Goal: Information Seeking & Learning: Learn about a topic

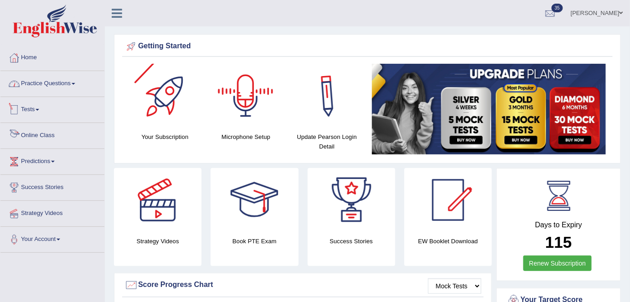
drag, startPoint x: 63, startPoint y: 81, endPoint x: 73, endPoint y: 90, distance: 14.2
click at [63, 81] on link "Practice Questions" at bounding box center [52, 82] width 104 height 23
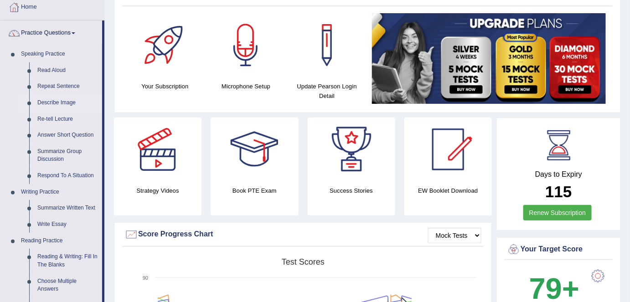
scroll to position [83, 0]
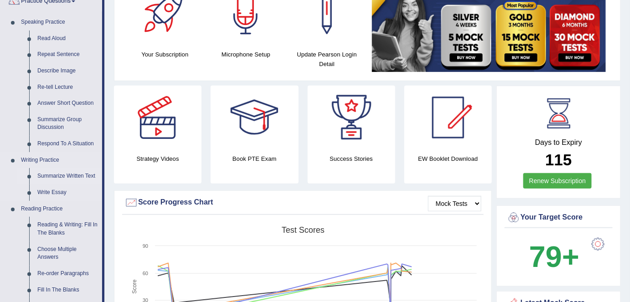
click at [61, 177] on link "Summarize Written Text" at bounding box center [67, 176] width 69 height 16
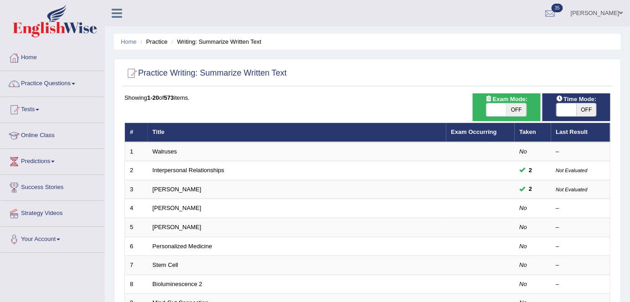
click at [525, 110] on span "OFF" at bounding box center [517, 110] width 20 height 13
checkbox input "true"
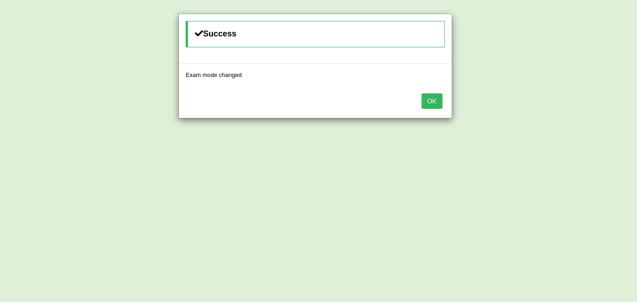
click at [432, 102] on button "OK" at bounding box center [432, 102] width 21 height 16
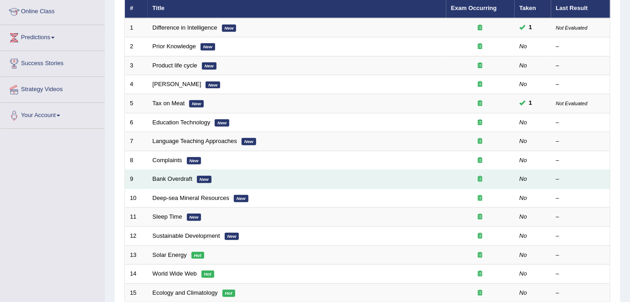
scroll to position [297, 0]
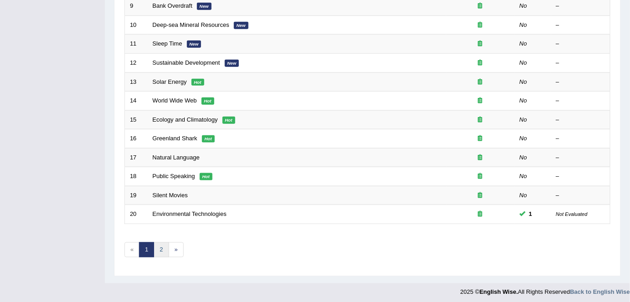
click at [159, 248] on link "2" at bounding box center [161, 250] width 15 height 15
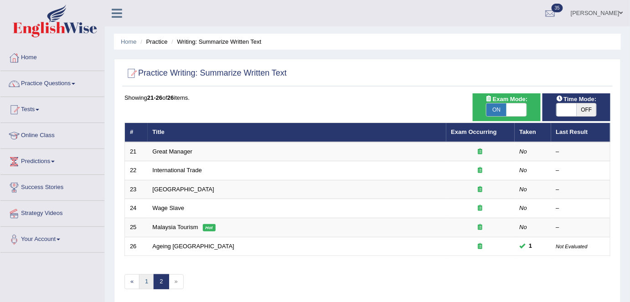
drag, startPoint x: 148, startPoint y: 277, endPoint x: 153, endPoint y: 273, distance: 6.5
click at [147, 277] on link "1" at bounding box center [146, 282] width 15 height 15
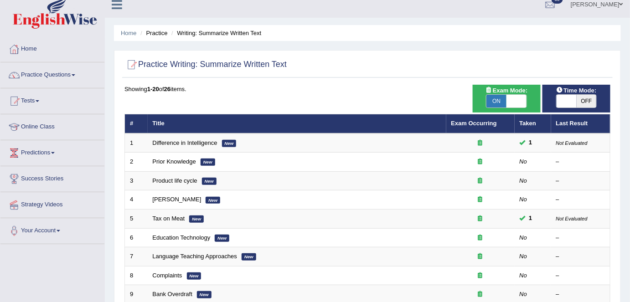
scroll to position [7, 0]
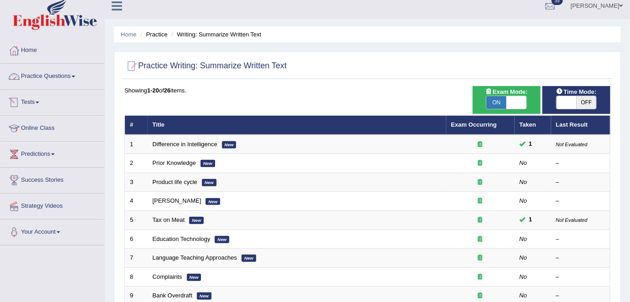
click at [42, 78] on link "Practice Questions" at bounding box center [52, 75] width 104 height 23
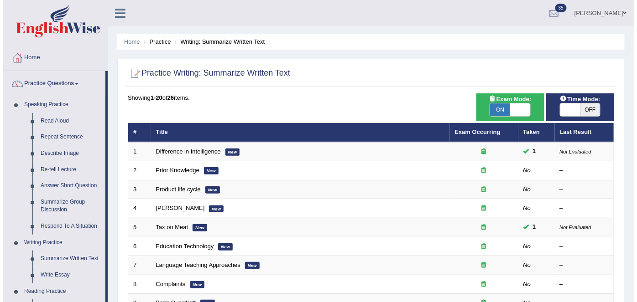
scroll to position [0, 0]
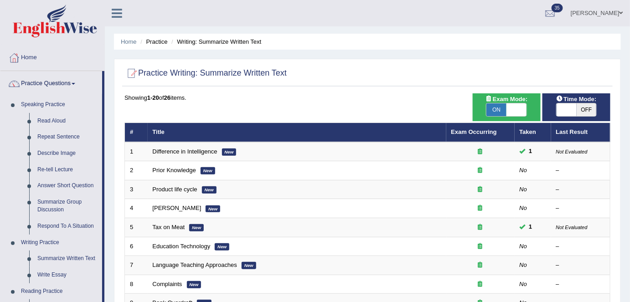
click at [521, 109] on span at bounding box center [517, 110] width 20 height 13
checkbox input "false"
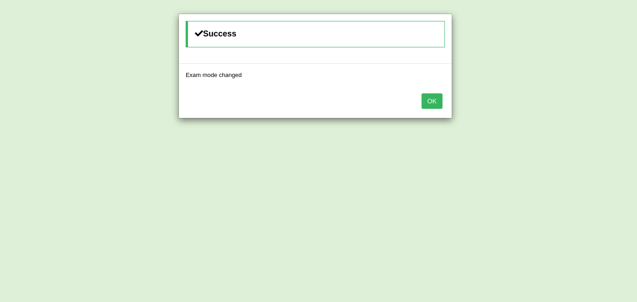
click at [435, 98] on button "OK" at bounding box center [432, 102] width 21 height 16
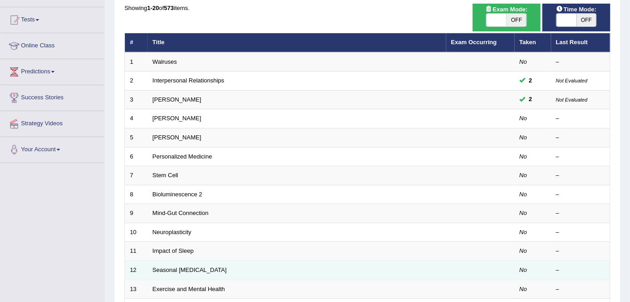
scroll to position [166, 0]
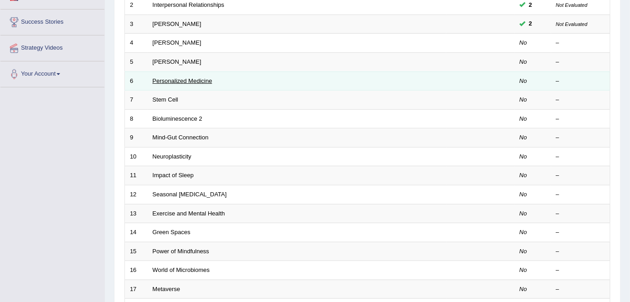
click at [178, 78] on link "Personalized Medicine" at bounding box center [183, 81] width 60 height 7
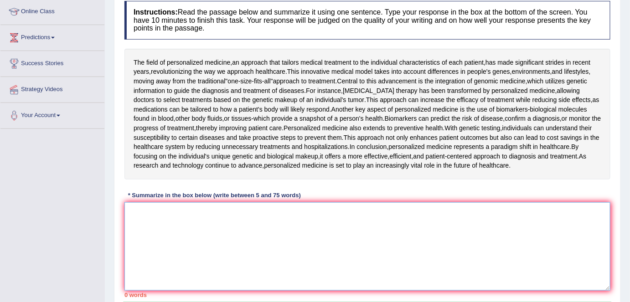
click at [234, 222] on textarea at bounding box center [368, 247] width 486 height 89
click at [147, 211] on textarea at bounding box center [368, 247] width 486 height 89
click at [153, 213] on textarea at bounding box center [368, 247] width 486 height 89
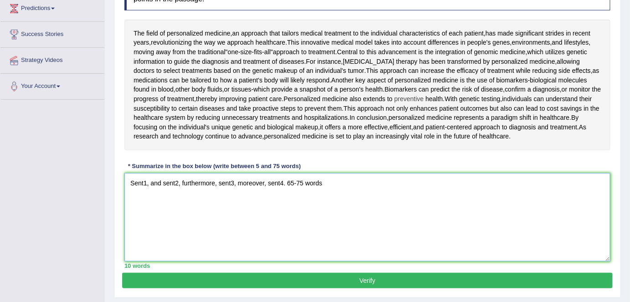
scroll to position [166, 0]
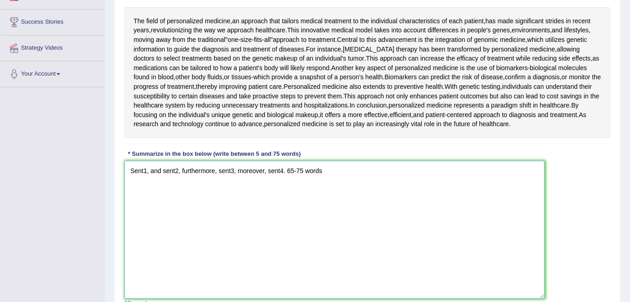
drag, startPoint x: 609, startPoint y: 245, endPoint x: 543, endPoint y: 295, distance: 82.7
click at [543, 295] on textarea "Sent1, and sent2, furthermore, sent3, moreover, sent4. 65-75 words" at bounding box center [335, 230] width 421 height 138
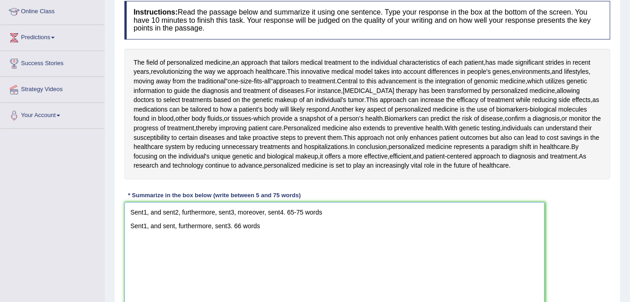
drag, startPoint x: 126, startPoint y: 206, endPoint x: 344, endPoint y: 247, distance: 221.4
click at [344, 247] on textarea "Sent1, and sent2, furthermore, sent3, moreover, sent4. 65-75 words Sent1, and s…" at bounding box center [335, 272] width 421 height 138
click at [266, 244] on textarea "Sent1, and sent2, furthermore, sent3, moreover, sent4. 65-75 words Sent1, and s…" at bounding box center [335, 272] width 421 height 138
drag, startPoint x: 232, startPoint y: 224, endPoint x: 265, endPoint y: 226, distance: 33.4
click at [265, 226] on textarea "Sent1, and sent2, furthermore, sent3, moreover, sent4. 65-75 words Sent1, and s…" at bounding box center [335, 272] width 421 height 138
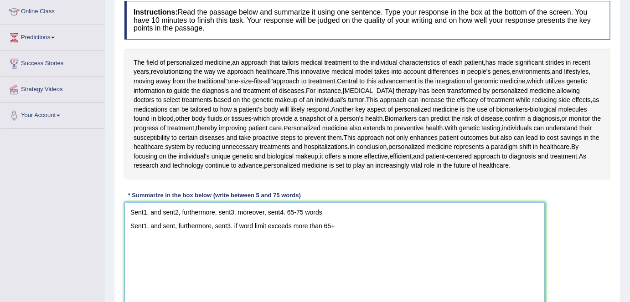
drag, startPoint x: 129, startPoint y: 224, endPoint x: 355, endPoint y: 228, distance: 226.8
click at [355, 228] on textarea "Sent1, and sent2, furthermore, sent3, moreover, sent4. 65-75 words Sent1, and s…" at bounding box center [335, 272] width 421 height 138
drag, startPoint x: 297, startPoint y: 252, endPoint x: 281, endPoint y: 246, distance: 17.0
click at [297, 252] on textarea "Sent1, and sent2, furthermore, sent3, moreover, sent4. 65-75 words Sent1, and s…" at bounding box center [335, 272] width 421 height 138
drag, startPoint x: 269, startPoint y: 217, endPoint x: 261, endPoint y: 214, distance: 7.6
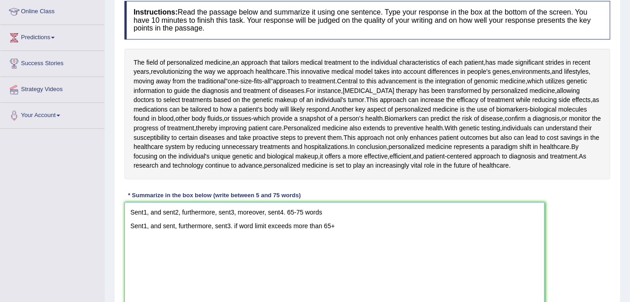
click at [269, 217] on textarea "Sent1, and sent2, furthermore, sent3, moreover, sent4. 65-75 words Sent1, and s…" at bounding box center [335, 272] width 421 height 138
click at [255, 211] on textarea "Sent1, and sent2, furthermore, sent3, moreover, sent4. 65-75 words Sent1, and s…" at bounding box center [335, 272] width 421 height 138
drag, startPoint x: 128, startPoint y: 208, endPoint x: 393, endPoint y: 241, distance: 266.6
click at [393, 241] on textarea "Sent1, and sent2, furthermore, sent3, moreover, sent4. 65-75 words Sent1, and s…" at bounding box center [335, 272] width 421 height 138
click at [286, 258] on textarea "Sent1, and sent2, furthermore, sent3, moreover, sent4. 65-75 words Sent1, and s…" at bounding box center [335, 272] width 421 height 138
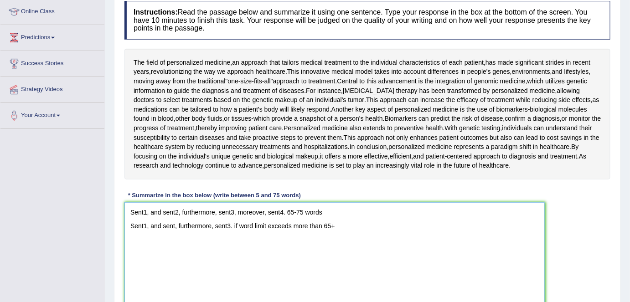
click at [371, 222] on textarea "Sent1, and sent2, furthermore, sent3, moreover, sent4. 65-75 words Sent1, and s…" at bounding box center [335, 272] width 421 height 138
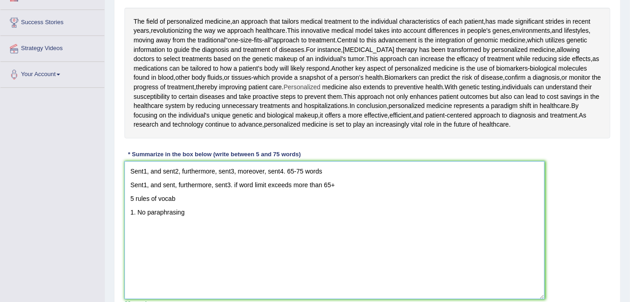
scroll to position [166, 0]
click at [234, 220] on textarea "Sent1, and sent2, furthermore, sent3, moreover, sent4. 65-75 words Sent1, and s…" at bounding box center [335, 230] width 421 height 138
click at [249, 226] on textarea "Sent1, and sent2, furthermore, sent3, moreover, sent4. 65-75 words Sent1, and s…" at bounding box center [335, 230] width 421 height 138
click at [353, 226] on textarea "Sent1, and sent2, furthermore, sent3, moreover, sent4. 65-75 words Sent1, and s…" at bounding box center [335, 230] width 421 height 138
click at [253, 228] on textarea "Sent1, and sent2, furthermore, sent3, moreover, sent4. 65-75 words Sent1, and s…" at bounding box center [335, 230] width 421 height 138
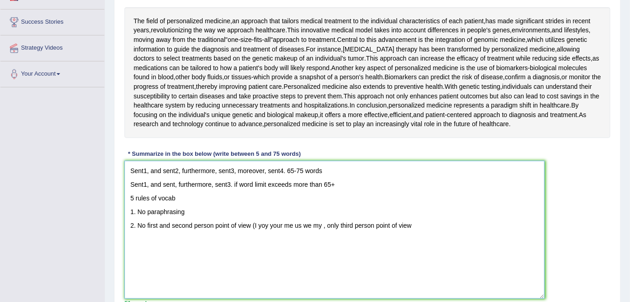
click at [265, 223] on textarea "Sent1, and sent2, furthermore, sent3, moreover, sent4. 65-75 words Sent1, and s…" at bounding box center [335, 230] width 421 height 138
click at [323, 223] on textarea "Sent1, and sent2, furthermore, sent3, moreover, sent4. 65-75 words Sent1, and s…" at bounding box center [335, 230] width 421 height 138
click at [487, 227] on textarea "Sent1, and sent2, furthermore, sent3, moreover, sent4. 65-75 words Sent1, and s…" at bounding box center [335, 230] width 421 height 138
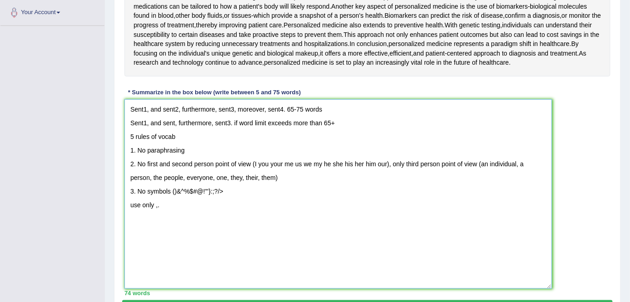
drag, startPoint x: 543, startPoint y: 234, endPoint x: 551, endPoint y: 291, distance: 58.0
click at [551, 289] on textarea "Sent1, and sent2, furthermore, sent3, moreover, sent4. 65-75 words Sent1, and s…" at bounding box center [339, 194] width 428 height 190
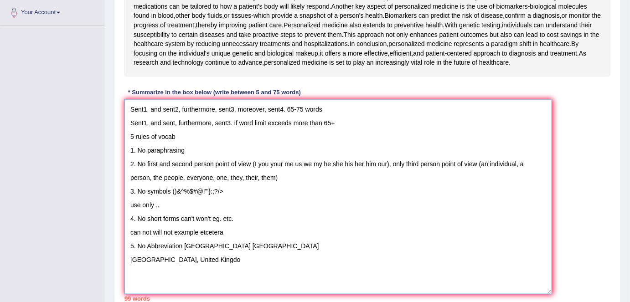
type textarea "Sent1, and sent2, furthermore, sent3, moreover, sent4. 65-75 words Sent1, and s…"
drag, startPoint x: 130, startPoint y: 107, endPoint x: 301, endPoint y: 284, distance: 246.5
click at [301, 284] on textarea "Sent1, and sent2, furthermore, sent3, moreover, sent4. 65-75 words Sent1, and s…" at bounding box center [339, 196] width 428 height 195
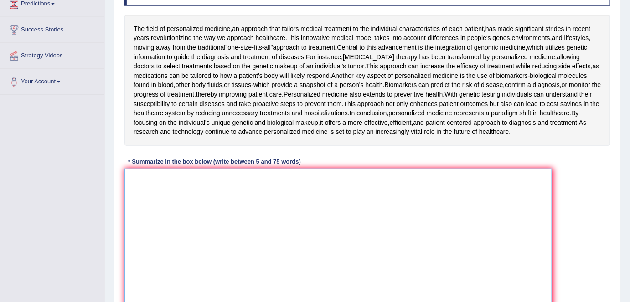
scroll to position [269, 0]
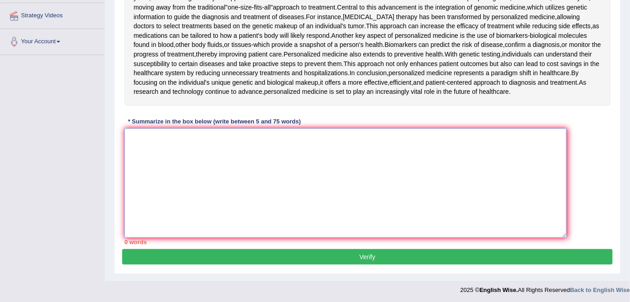
drag, startPoint x: 551, startPoint y: 250, endPoint x: 566, endPoint y: 164, distance: 87.0
click at [566, 164] on textarea at bounding box center [346, 183] width 443 height 109
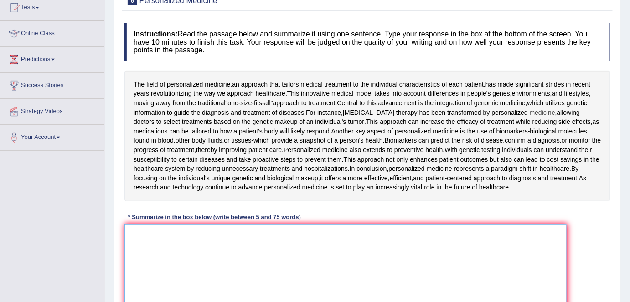
scroll to position [198, 0]
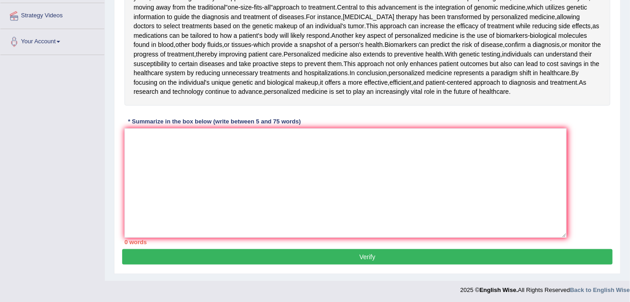
drag, startPoint x: 565, startPoint y: 237, endPoint x: 568, endPoint y: 209, distance: 27.5
click at [568, 209] on div "Instructions: Read the passage below and summarize it using one sentence. Type …" at bounding box center [367, 85] width 491 height 327
drag, startPoint x: 565, startPoint y: 237, endPoint x: 568, endPoint y: 224, distance: 13.7
click at [568, 224] on div "Instructions: Read the passage below and summarize it using one sentence. Type …" at bounding box center [367, 85] width 491 height 327
drag, startPoint x: 564, startPoint y: 237, endPoint x: 564, endPoint y: 231, distance: 5.5
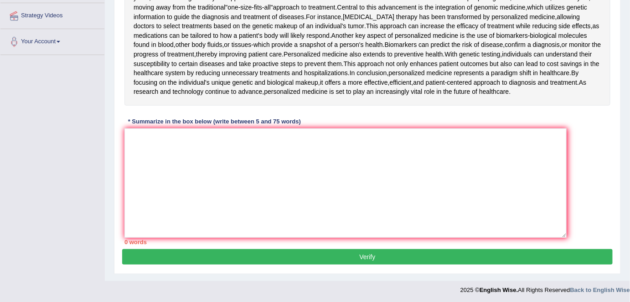
click at [564, 231] on div "Instructions: Read the passage below and summarize it using one sentence. Type …" at bounding box center [367, 85] width 491 height 327
drag, startPoint x: 564, startPoint y: 237, endPoint x: 566, endPoint y: 227, distance: 9.8
click at [566, 227] on div "Instructions: Read the passage below and summarize it using one sentence. Type …" at bounding box center [367, 85] width 491 height 327
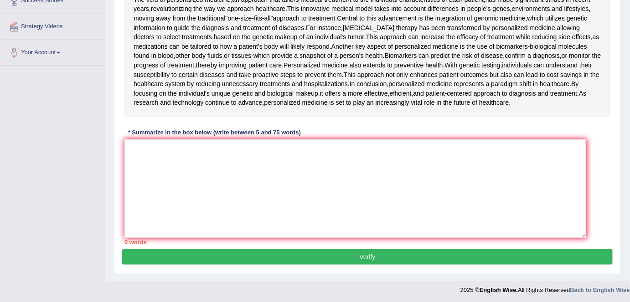
drag, startPoint x: 563, startPoint y: 234, endPoint x: 583, endPoint y: 224, distance: 22.6
click at [583, 224] on textarea at bounding box center [356, 189] width 462 height 99
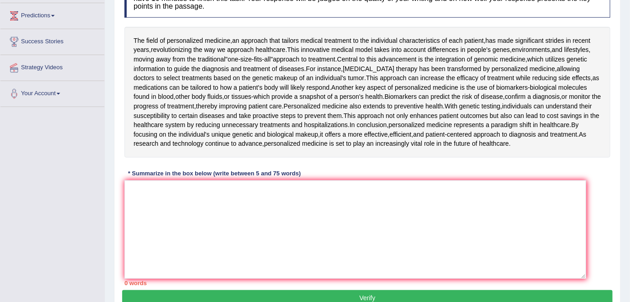
scroll to position [146, 0]
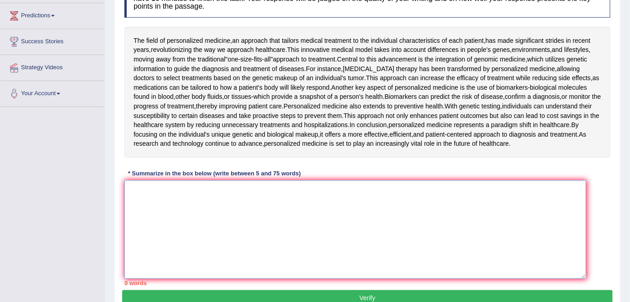
click at [187, 200] on textarea at bounding box center [356, 230] width 462 height 99
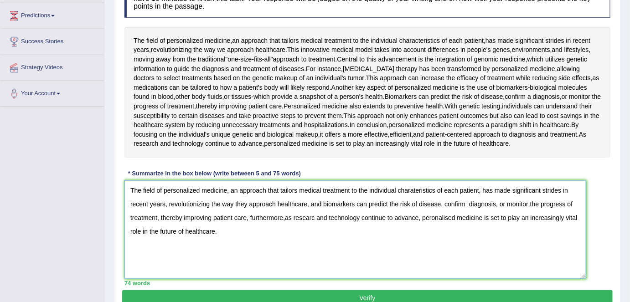
type textarea "The field of personalized medicine, an approach that tailors medical treatment …"
click at [359, 293] on button "Verify" at bounding box center [367, 299] width 491 height 16
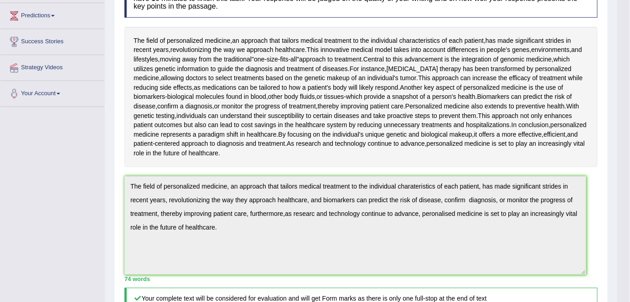
click at [230, 244] on div "Instructions: Read the passage below and summarize it using one sentence. Type …" at bounding box center [361, 219] width 478 height 490
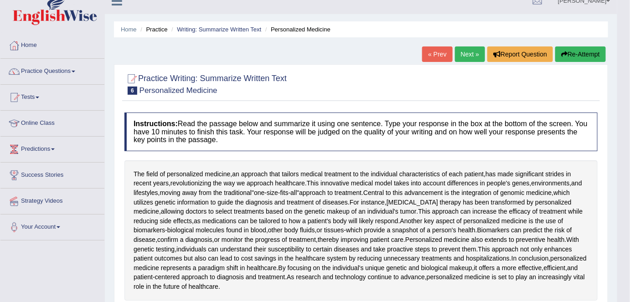
scroll to position [0, 0]
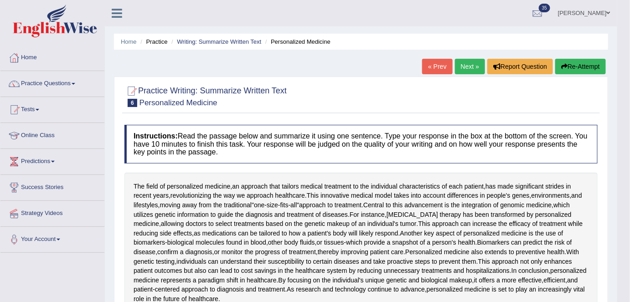
click at [567, 67] on button "Re-Attempt" at bounding box center [581, 67] width 51 height 16
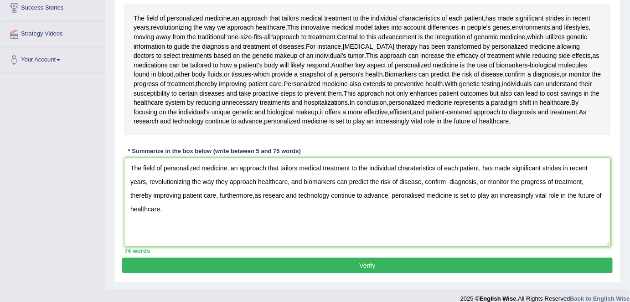
click at [253, 192] on textarea "The field of personalized medicine, an approach that tailors medical treatment …" at bounding box center [368, 202] width 486 height 89
click at [286, 193] on textarea "The field of personalized medicine, an approach that tailors medical treatment …" at bounding box center [368, 202] width 486 height 89
type textarea "The field of personalized medicine, an approach that tailors medical treatment …"
click at [348, 264] on button "Verify" at bounding box center [367, 266] width 491 height 16
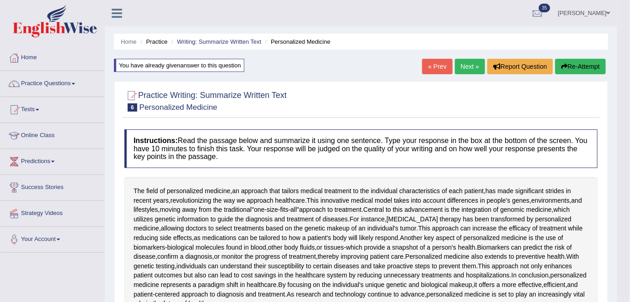
click at [569, 72] on button "Re-Attempt" at bounding box center [581, 67] width 51 height 16
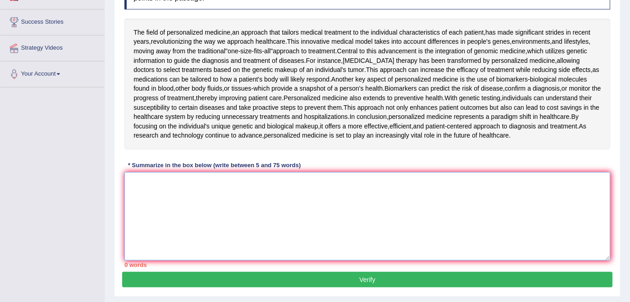
drag, startPoint x: 0, startPoint y: 0, endPoint x: 255, endPoint y: 203, distance: 325.9
paste textarea "The field of personalized medicine, an approach that tailors medical treatment …"
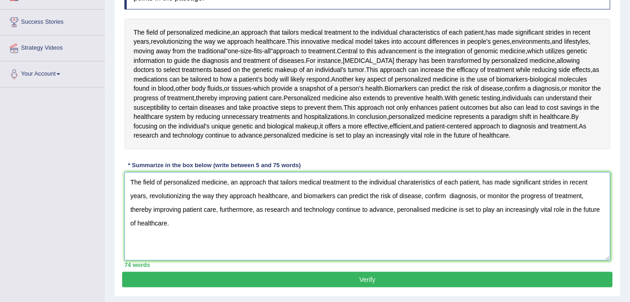
click at [406, 210] on textarea "The field of personalized medicine, an approach that tailors medical treatment …" at bounding box center [368, 216] width 486 height 89
click at [414, 178] on textarea "The field of personalized medicine, an approach that tailors medical treatment …" at bounding box center [368, 216] width 486 height 89
type textarea "The field of personalized medicine, an approach that tailors medical treatment …"
click at [398, 279] on button "Verify" at bounding box center [367, 280] width 491 height 16
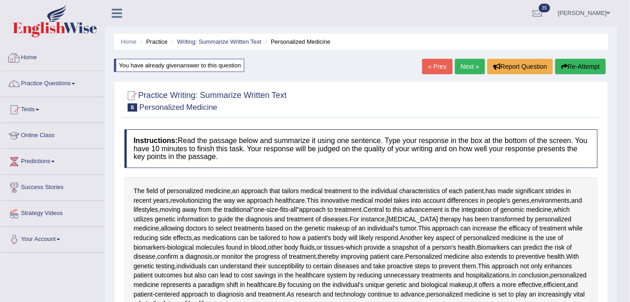
click at [43, 60] on link "Home" at bounding box center [52, 56] width 104 height 23
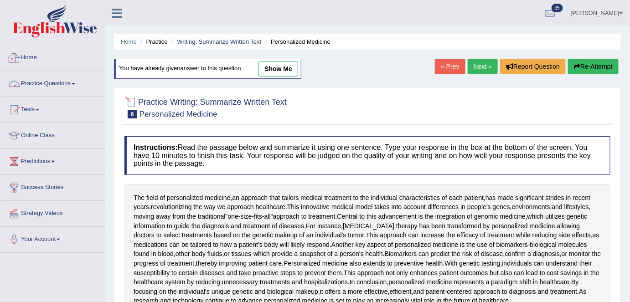
click at [58, 57] on link "Home" at bounding box center [52, 56] width 104 height 23
